Goal: Information Seeking & Learning: Learn about a topic

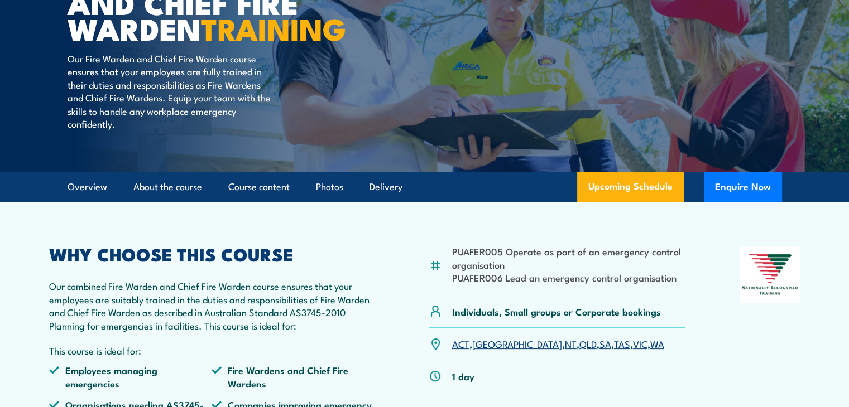
scroll to position [167, 0]
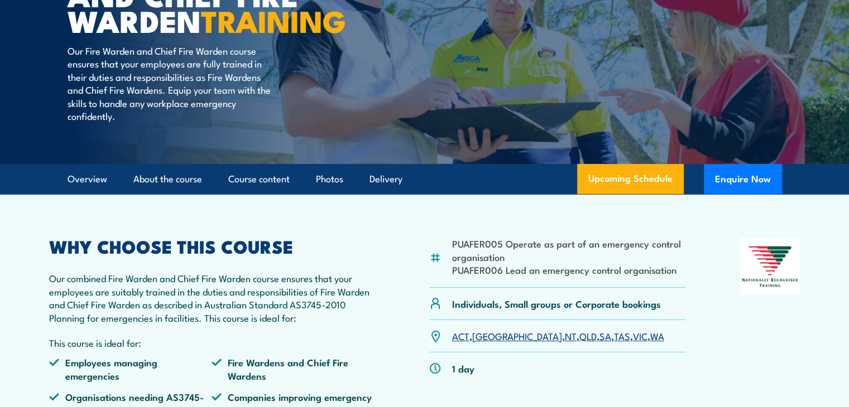
click at [633, 343] on link "VIC" at bounding box center [640, 335] width 15 height 13
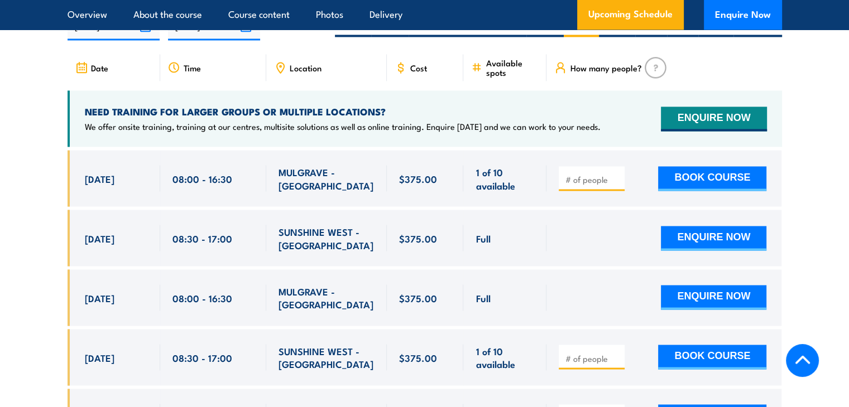
scroll to position [1864, 0]
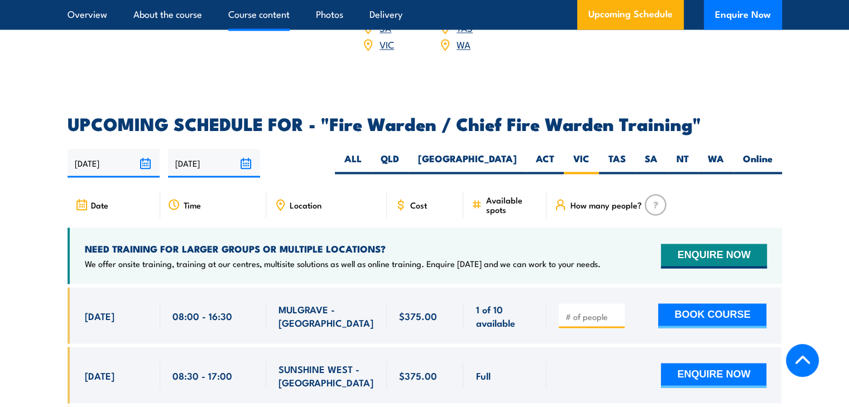
click at [275, 16] on link "Course content" at bounding box center [258, 15] width 61 height 30
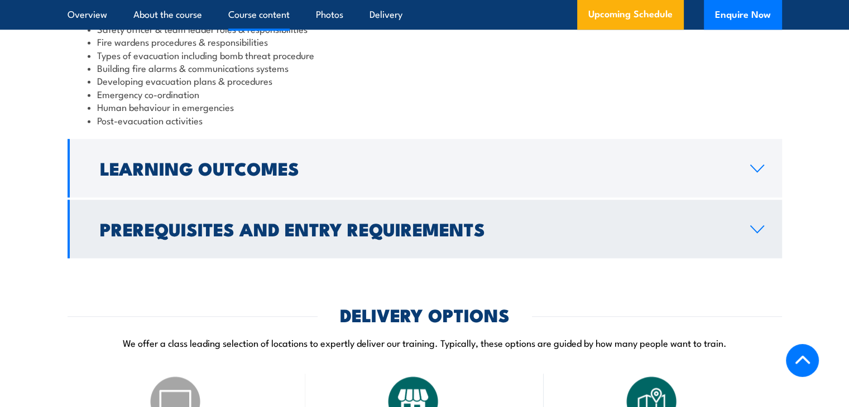
scroll to position [1239, 0]
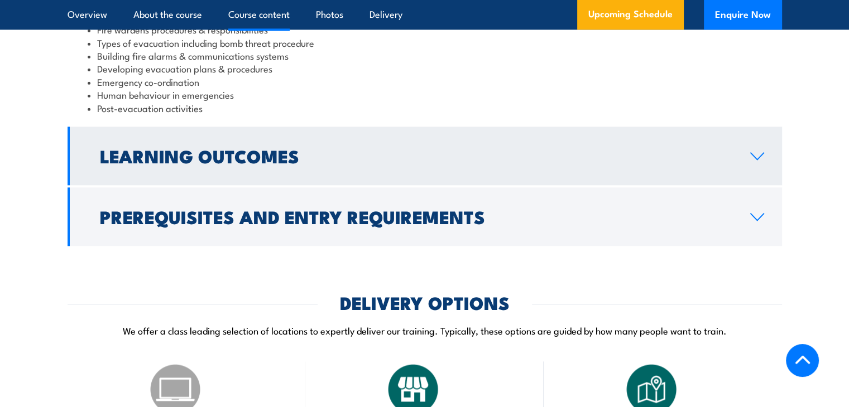
click at [310, 185] on link "Learning Outcomes" at bounding box center [425, 156] width 714 height 59
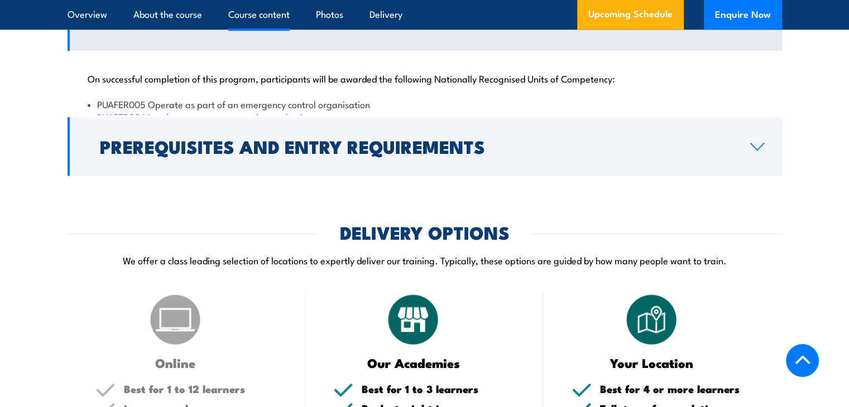
scroll to position [1213, 0]
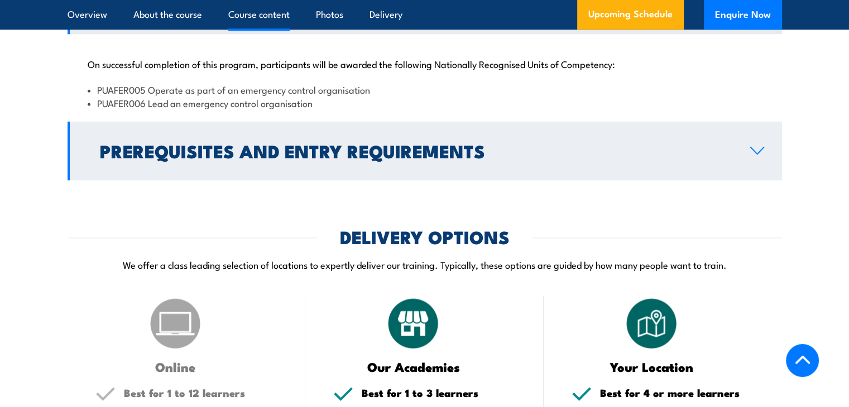
click at [323, 158] on h2 "Prerequisites and Entry Requirements" at bounding box center [416, 151] width 632 height 16
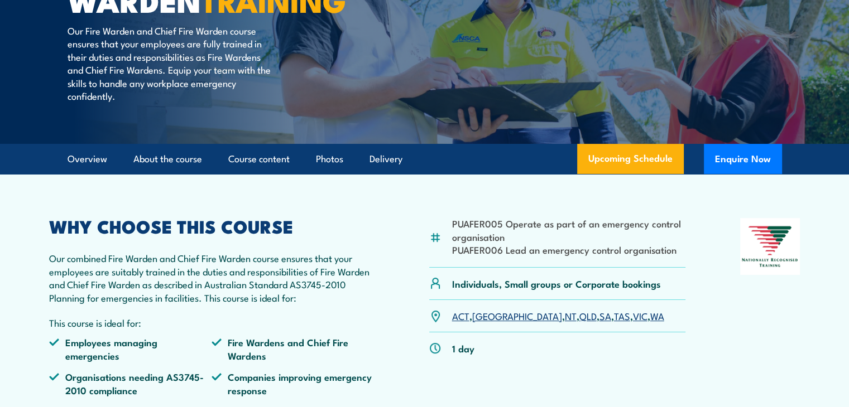
scroll to position [97, 0]
